Goal: Task Accomplishment & Management: Use online tool/utility

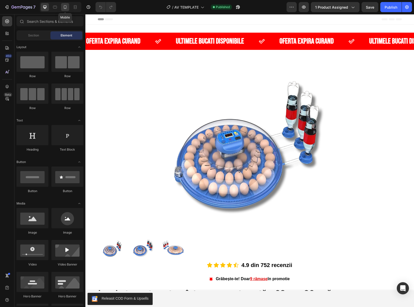
click at [63, 7] on icon at bounding box center [65, 7] width 5 height 5
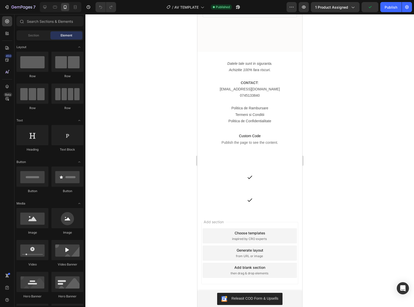
scroll to position [4253, 0]
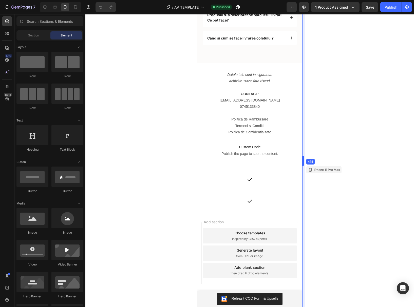
drag, startPoint x: 302, startPoint y: 298, endPoint x: 302, endPoint y: 301, distance: 2.5
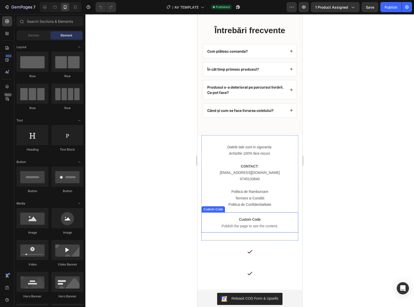
click at [250, 226] on span "Publish the page to see the content." at bounding box center [249, 226] width 97 height 5
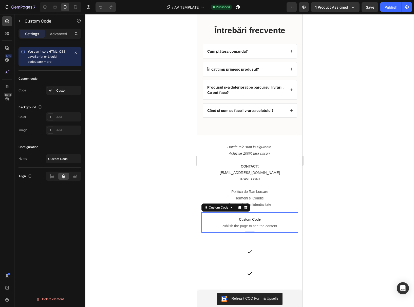
click at [250, 226] on span "Publish the page to see the content." at bounding box center [249, 226] width 97 height 5
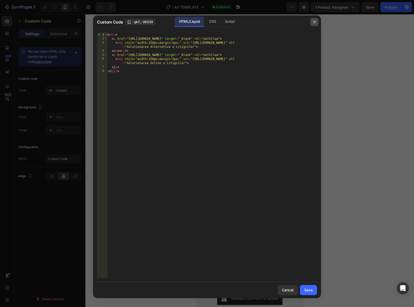
click at [313, 21] on icon "button" at bounding box center [315, 22] width 4 height 4
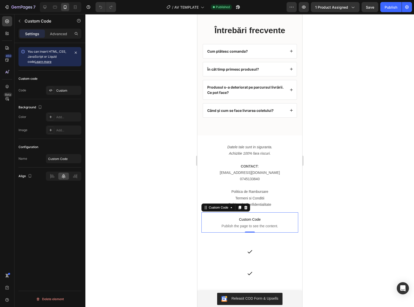
click at [262, 219] on span "Custom Code" at bounding box center [249, 220] width 97 height 6
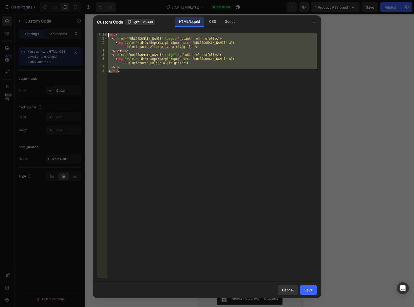
drag, startPoint x: 122, startPoint y: 73, endPoint x: 105, endPoint y: 33, distance: 43.4
click at [105, 33] on div "</div> 1 2 3 4 5 6 7 8 < div > < a href = "[URL][DOMAIN_NAME]" target = "_blank…" at bounding box center [207, 156] width 220 height 246
type textarea "<div> <a href="[URL][DOMAIN_NAME]" target="_blank" rel="nofollow">"
click at [290, 291] on div "Cancel" at bounding box center [288, 290] width 12 height 5
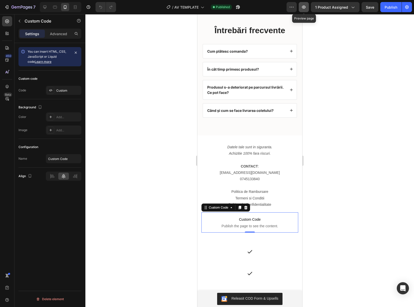
click at [306, 8] on icon "button" at bounding box center [304, 7] width 4 height 3
